Goal: Contribute content: Contribute content

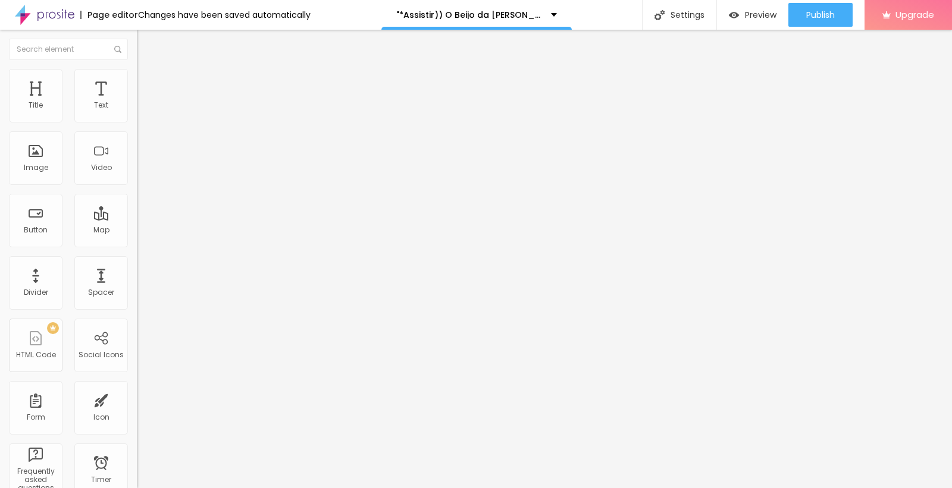
click at [137, 102] on span "Add image" at bounding box center [161, 97] width 49 height 10
click at [137, 244] on input "https://" at bounding box center [208, 238] width 143 height 12
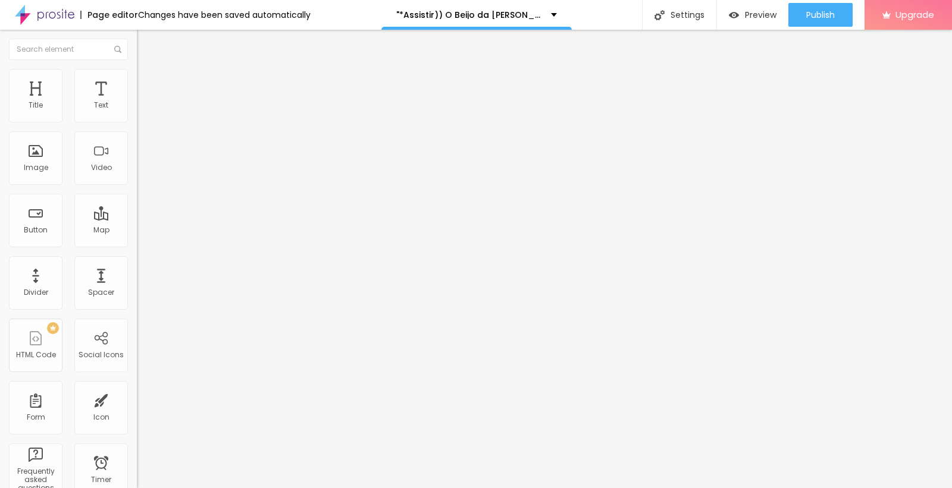
click at [137, 120] on input "text" at bounding box center [208, 114] width 143 height 12
paste input ""*Assistir)) O Beijo da [PERSON_NAME] , Filme completo [ 2025 ] , Dublado Portu…"
type input ""*Assistir)) O Beijo da [PERSON_NAME] , Filme completo [ 2025 ] , Dublado Portu…"
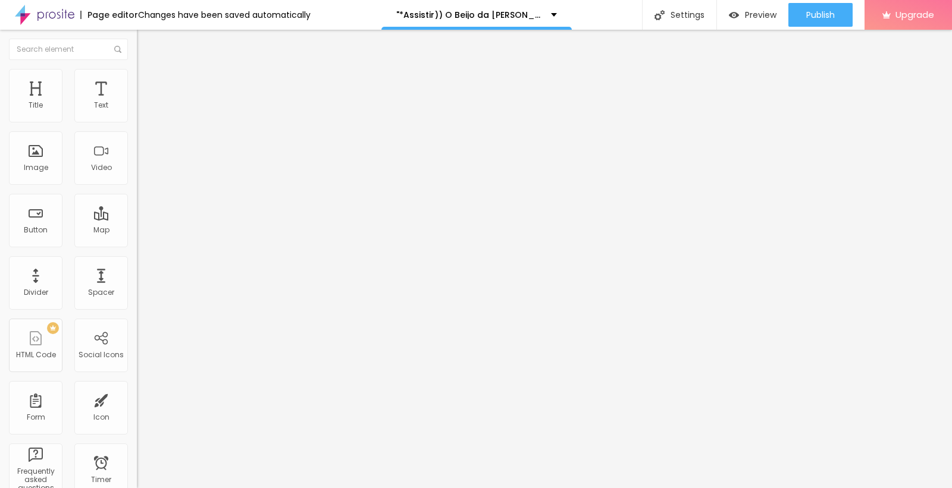
click at [137, 244] on input "https://" at bounding box center [208, 238] width 143 height 12
drag, startPoint x: 74, startPoint y: 316, endPoint x: 0, endPoint y: 339, distance: 77.1
click at [137, 272] on div "Change image Image description (Alt) "*Assistir)) O Beijo da [PERSON_NAME] , Fi…" at bounding box center [205, 182] width 137 height 179
paste input "[DOMAIN_NAME]/pt/movie/1214684/pro"
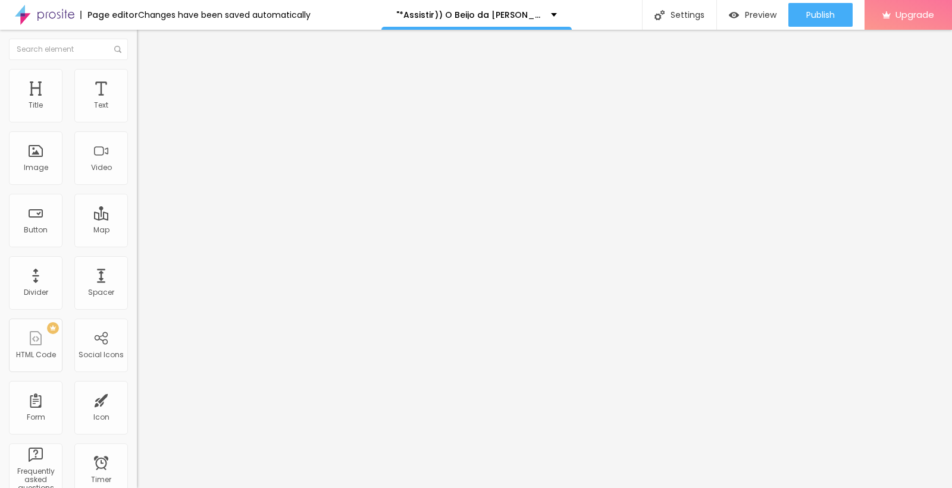
type input "[URL][DOMAIN_NAME]"
click at [137, 39] on button "Edit Title" at bounding box center [205, 43] width 137 height 27
click at [137, 112] on span "Heading 2" at bounding box center [164, 105] width 54 height 15
click at [137, 102] on span "Heading 1" at bounding box center [166, 94] width 58 height 17
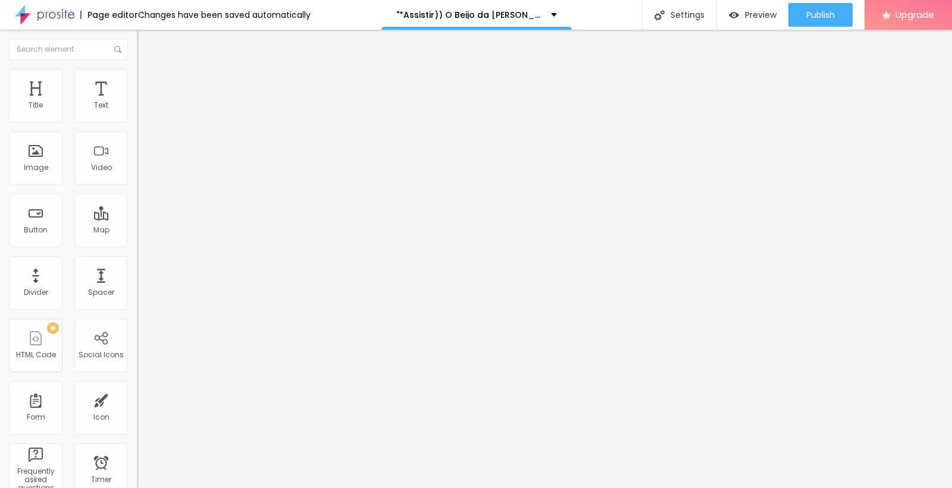
click at [137, 112] on span "Heading 2" at bounding box center [164, 105] width 54 height 15
click at [137, 144] on ul "Heading 1 H1 Heading 2 H2 Heading 3 H3 Heading 4 H4 Heading 5 H5 Heading 6 H6" at bounding box center [205, 116] width 137 height 56
click at [137, 102] on span "Heading 1" at bounding box center [166, 94] width 58 height 17
click at [42, 115] on div "Title" at bounding box center [36, 96] width 54 height 54
drag, startPoint x: 62, startPoint y: 137, endPoint x: 0, endPoint y: 127, distance: 62.6
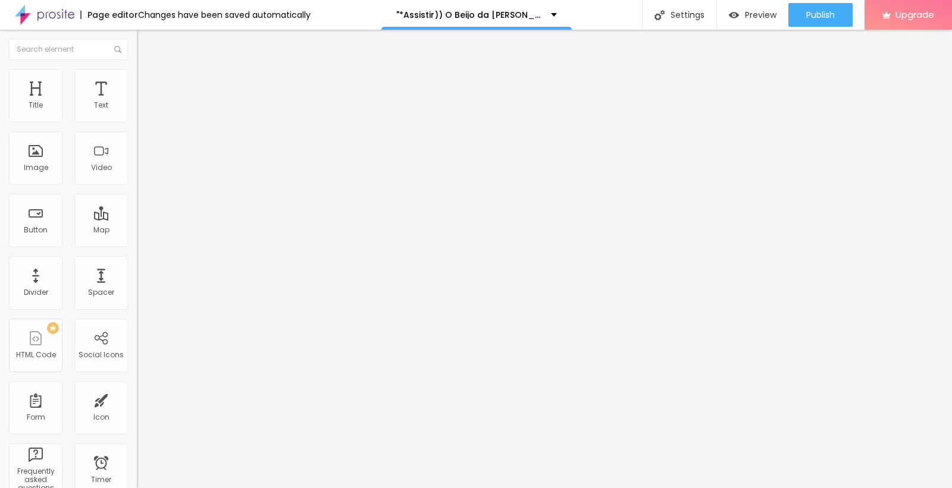
click at [137, 127] on div "Text Click me Align Size Default Small Default Big Link URL https:// Open in ne…" at bounding box center [205, 179] width 137 height 173
paste input "ASSISTA AGORA ►⟹ O Beijo da Mulher Aranha Filme CompletoHD"
type input "ASSISTA AGORA ►⟹ O Beijo da Mulher Aranha Filme CompletoHD"
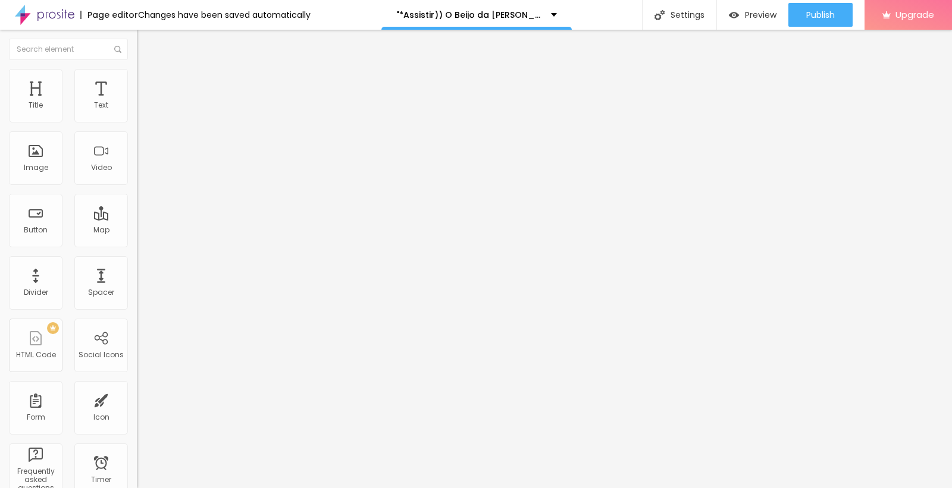
click at [137, 143] on div at bounding box center [205, 139] width 137 height 10
click at [137, 245] on input "https://" at bounding box center [208, 239] width 143 height 12
drag, startPoint x: 74, startPoint y: 246, endPoint x: 0, endPoint y: 246, distance: 73.7
click at [137, 246] on div "Text ASSISTA AGORA ►⟹ O Beijo da [PERSON_NAME] Filme CompletoHD Align Size Defa…" at bounding box center [205, 179] width 137 height 173
paste input "[URL][DOMAIN_NAME]"
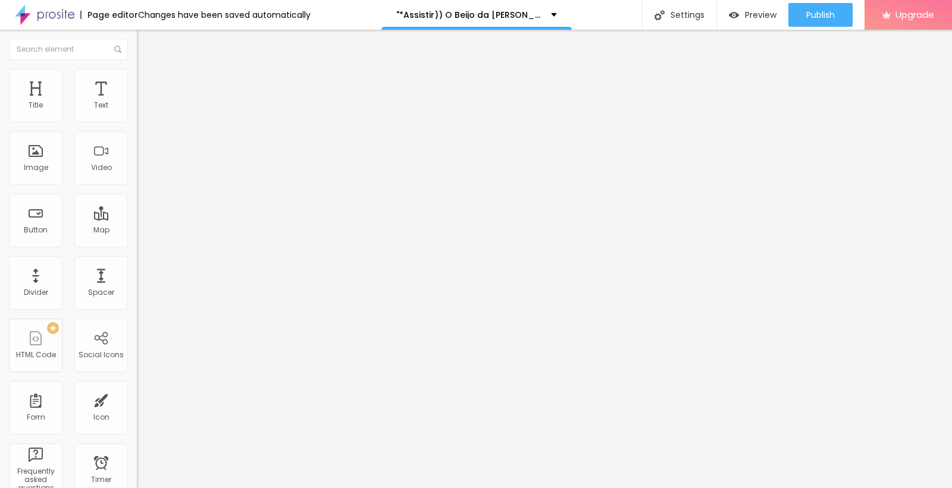
scroll to position [0, 49]
type input "[URL][DOMAIN_NAME]"
click at [137, 320] on div "Edit Button Content Style Advanced Text ASSISTA AGORA ►⟹ O Beijo da Mulher Aran…" at bounding box center [205, 259] width 137 height 459
click at [146, 43] on img "button" at bounding box center [151, 44] width 10 height 10
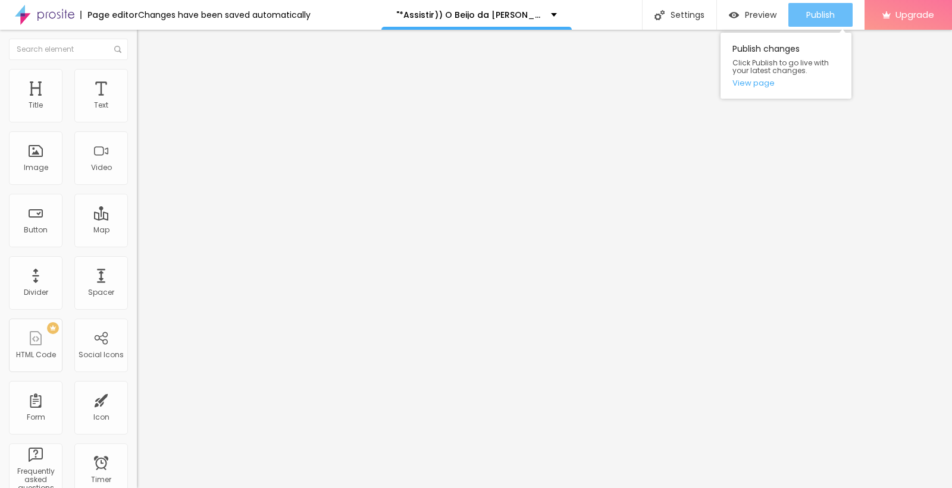
click at [803, 4] on button "Publish" at bounding box center [820, 15] width 64 height 24
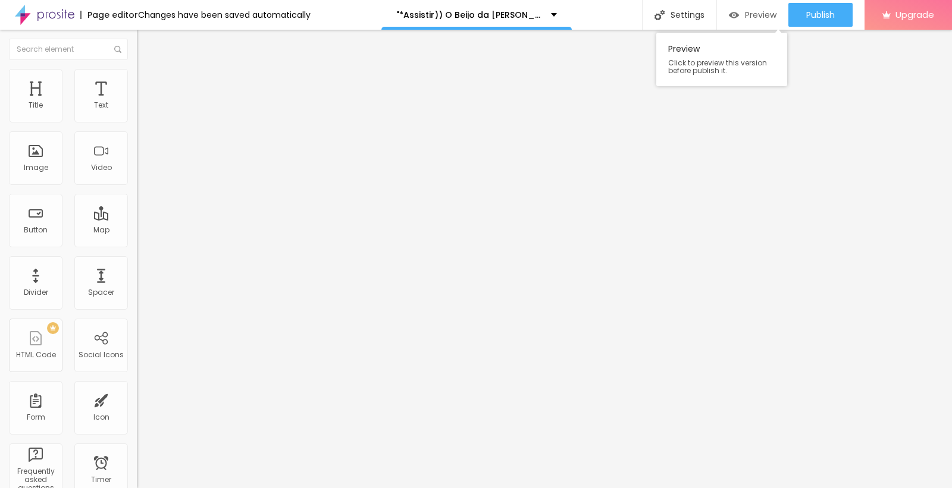
click at [762, 13] on span "Preview" at bounding box center [761, 15] width 32 height 10
